Goal: Find specific page/section: Find specific page/section

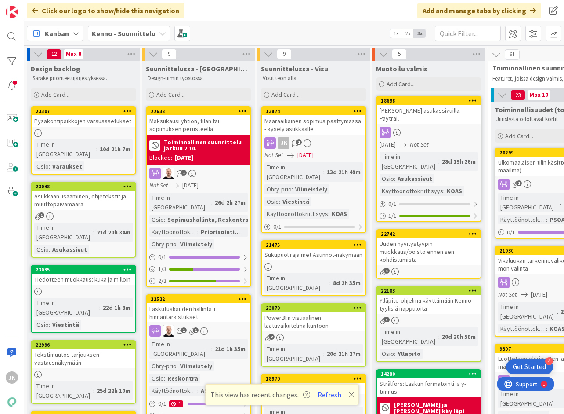
scroll to position [0, 80]
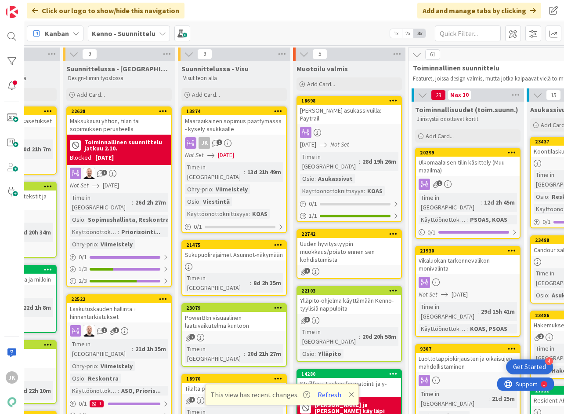
click at [255, 123] on div "Määräaikainen sopimus päättymässä - kysely asukkaalle" at bounding box center [234, 124] width 104 height 19
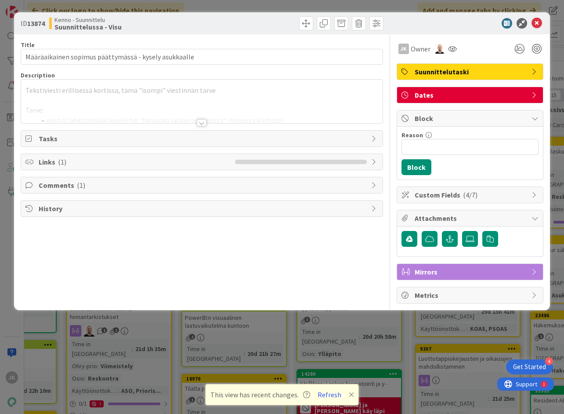
click at [202, 120] on div at bounding box center [202, 122] width 10 height 7
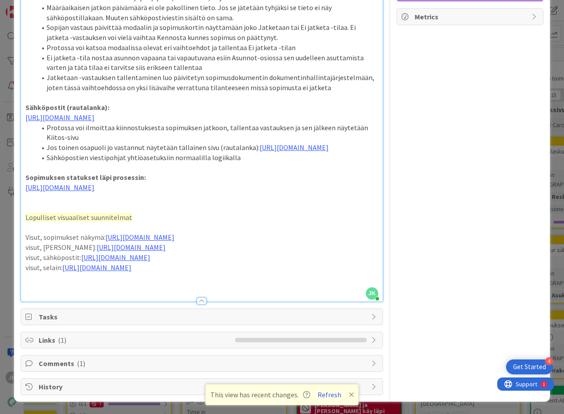
scroll to position [371, 0]
click at [174, 232] on link "[URL][DOMAIN_NAME]" at bounding box center [139, 236] width 69 height 9
click at [204, 338] on link "[URL][DOMAIN_NAME]" at bounding box center [177, 343] width 60 height 11
click at [97, 251] on link "[URL][DOMAIN_NAME]" at bounding box center [131, 247] width 69 height 9
click at [153, 358] on link "[URL][DOMAIN_NAME]" at bounding box center [163, 363] width 60 height 11
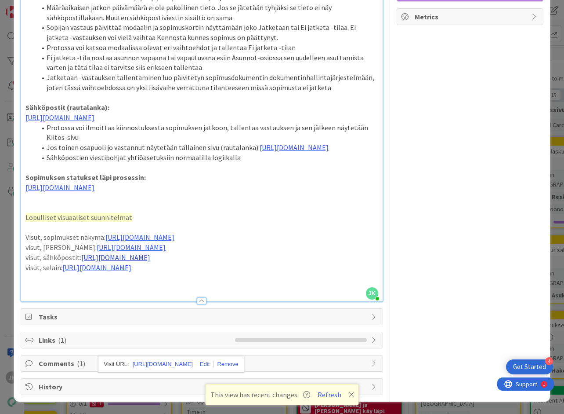
click at [81, 261] on link "[URL][DOMAIN_NAME]" at bounding box center [115, 257] width 69 height 9
click at [148, 378] on link "[URL][DOMAIN_NAME]" at bounding box center [164, 383] width 60 height 11
click at [78, 272] on link "[URL][DOMAIN_NAME]" at bounding box center [96, 267] width 69 height 9
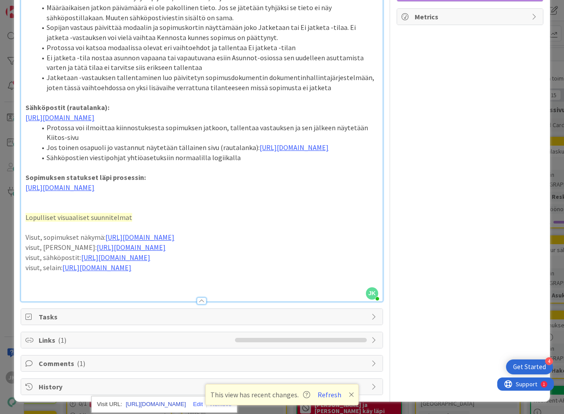
click at [154, 398] on link "[URL][DOMAIN_NAME]" at bounding box center [156, 403] width 60 height 11
click at [331, 394] on button "Refresh" at bounding box center [330, 393] width 30 height 11
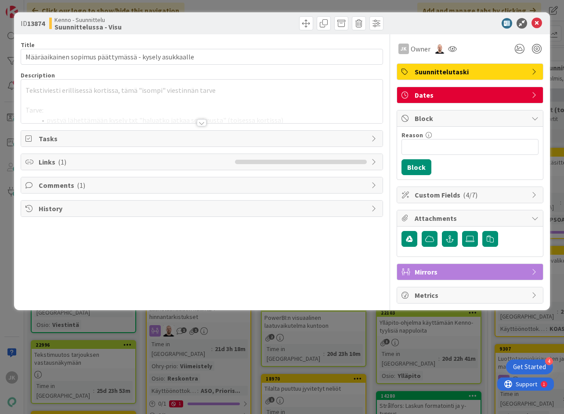
click at [203, 124] on div at bounding box center [202, 122] width 10 height 7
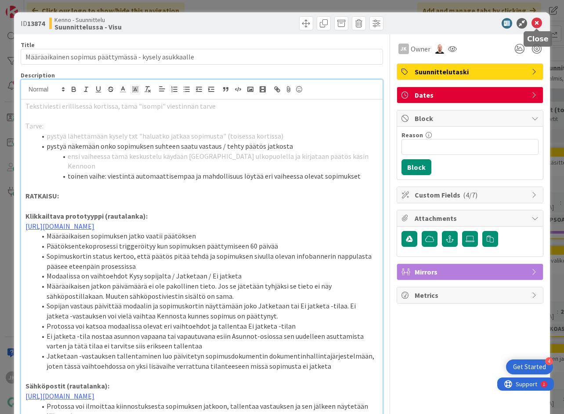
click at [539, 19] on icon at bounding box center [537, 23] width 11 height 11
